Goal: Answer question/provide support

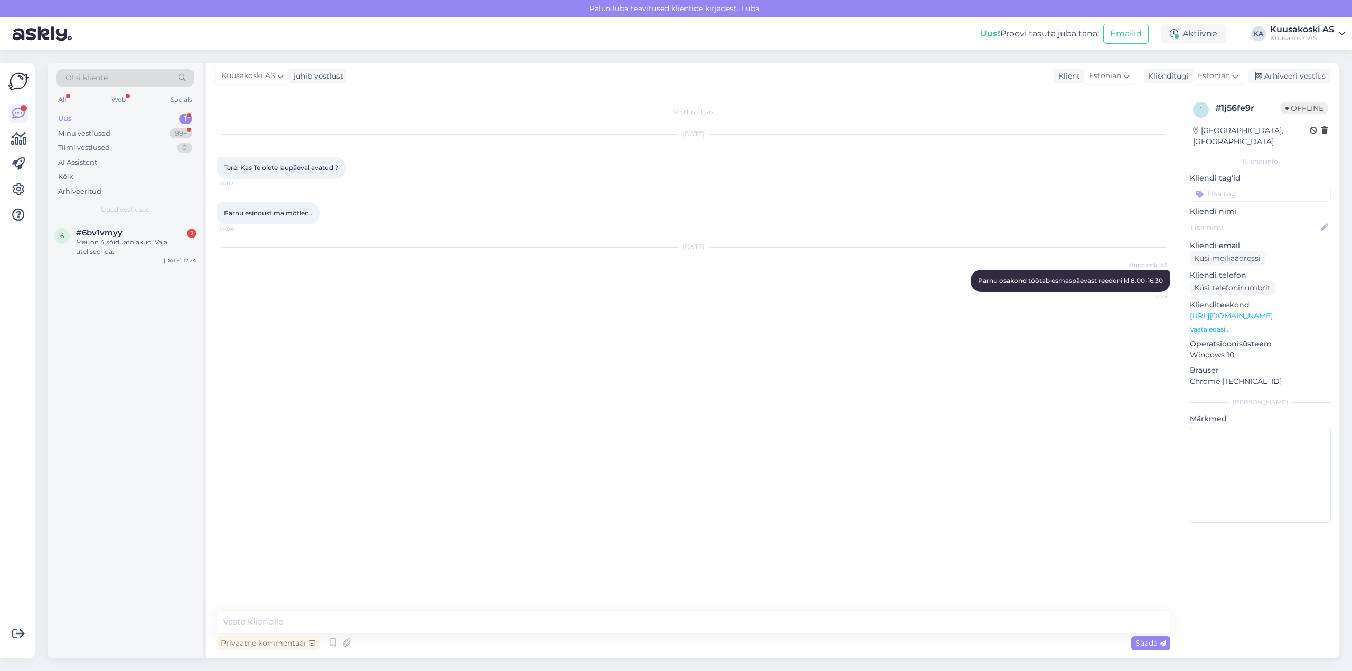
click at [67, 117] on div "Uus" at bounding box center [65, 119] width 14 height 11
click at [96, 240] on div "Meil on 4 sõiduato akud. Vaja uteliseerida." at bounding box center [136, 247] width 120 height 19
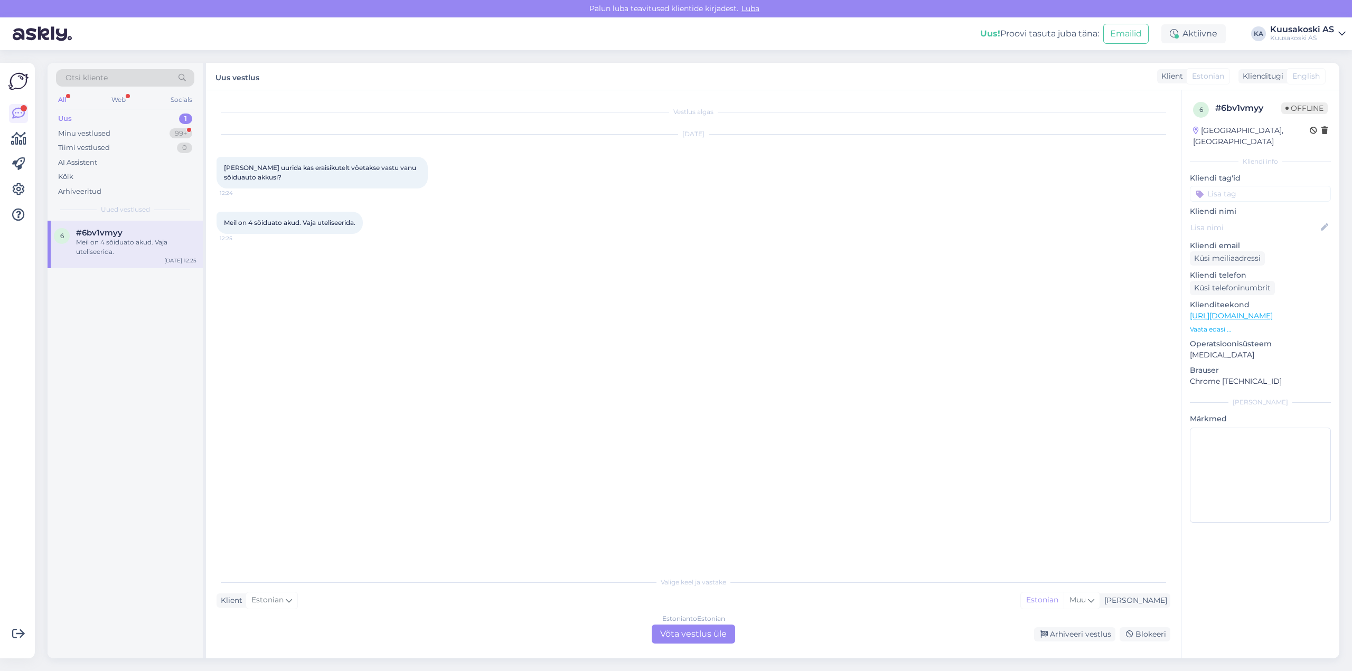
click at [670, 584] on div "Valige keel ja vastake" at bounding box center [694, 583] width 954 height 10
click at [693, 619] on div "Estonian to Estonian" at bounding box center [693, 619] width 63 height 10
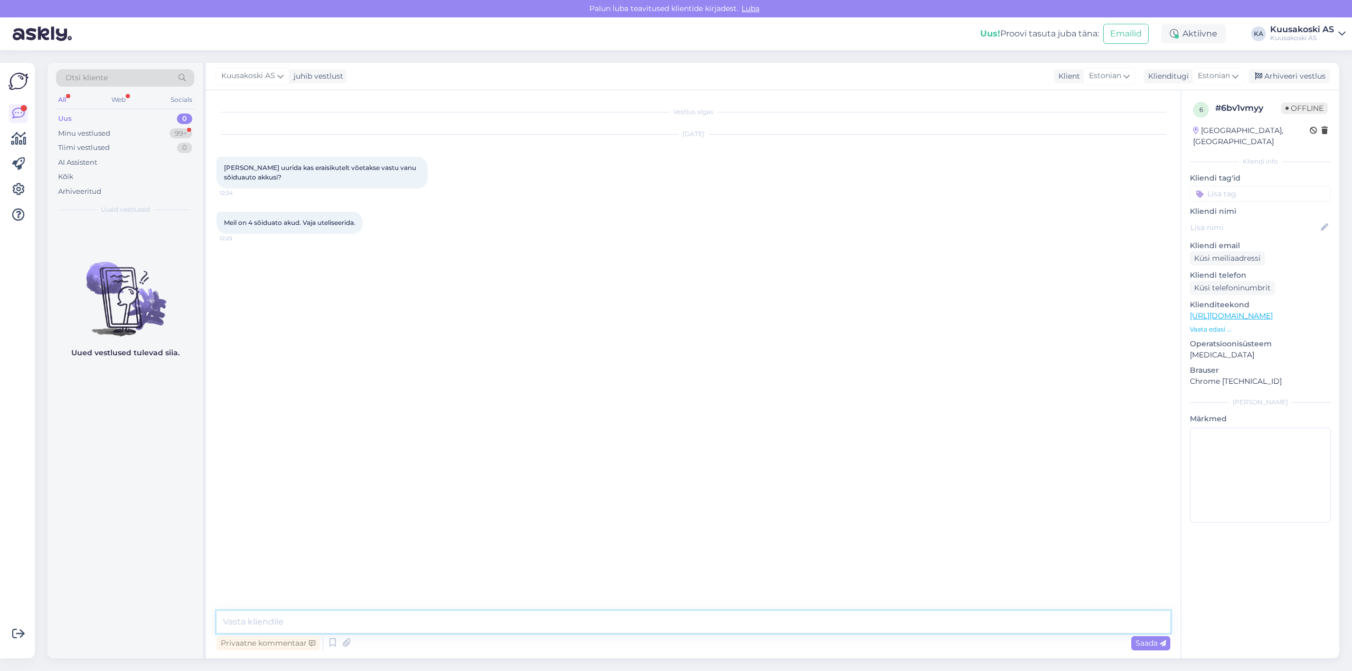
click at [277, 622] on textarea at bounding box center [694, 622] width 954 height 22
paste textarea "[URL][DOMAIN_NAME]"
type textarea "AS Kuusakoski ostab pliiakusid värvilise metalli liigina "Pliiaku". Hinnakirjad…"
click at [1144, 647] on span "Saada" at bounding box center [1151, 644] width 31 height 10
click at [63, 99] on div "All" at bounding box center [62, 100] width 12 height 14
